Goal: Information Seeking & Learning: Learn about a topic

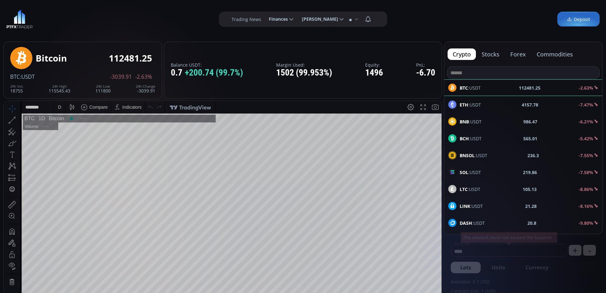
scroll to position [88, 0]
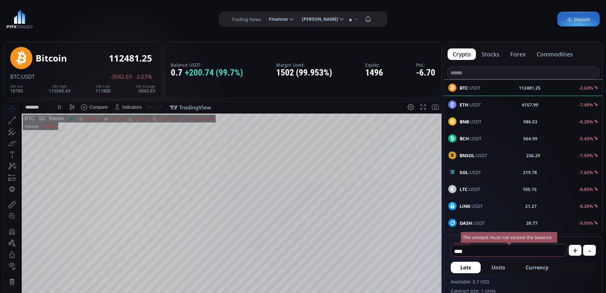
click at [556, 54] on button "commodities" at bounding box center [555, 53] width 46 height 11
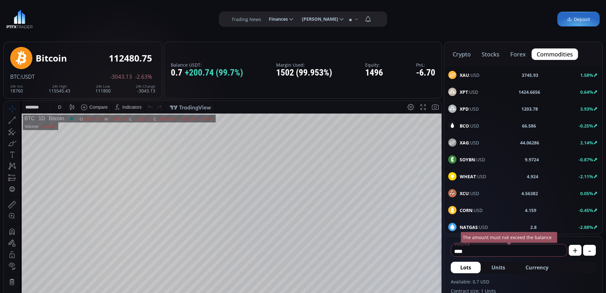
click at [477, 127] on span "BCO :USD" at bounding box center [469, 125] width 19 height 7
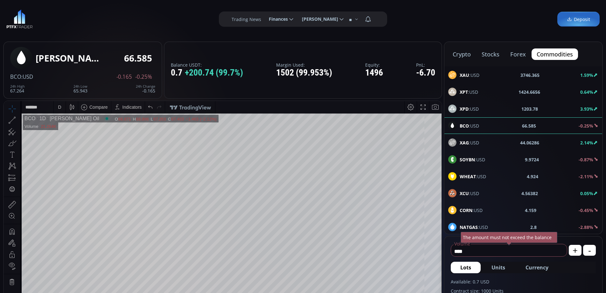
click at [353, 104] on div "Date Range 5y 1y 3m 1m 5d 1d 18:53:44 (UTC) log auto BCO 1D [PERSON_NAME] Crude…" at bounding box center [223, 245] width 438 height 288
click at [59, 107] on div "D" at bounding box center [59, 106] width 3 height 5
click at [71, 180] on div "1 hour" at bounding box center [76, 183] width 45 height 10
click at [442, 101] on html "Date Range 5y 1y 3m 1m 5d 1d 18:53:50 (UTC) log auto BCO 1h [PERSON_NAME] Oil O…" at bounding box center [223, 245] width 438 height 288
click at [442, 148] on html "Date Range 5y 1y 3m 1m 5d 1d 18:53:52 (UTC) log auto BCO 1h [PERSON_NAME] Oil O…" at bounding box center [223, 245] width 438 height 288
